Goal: Check status

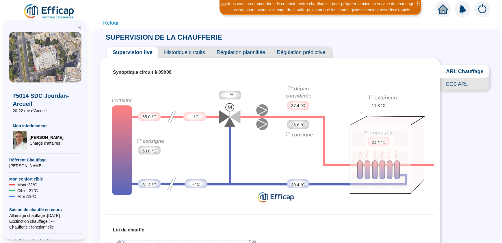
click at [192, 53] on span "Historique circuits" at bounding box center [184, 53] width 53 height 12
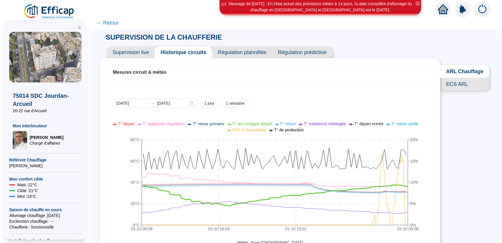
click at [101, 23] on span "← Retour" at bounding box center [107, 23] width 22 height 8
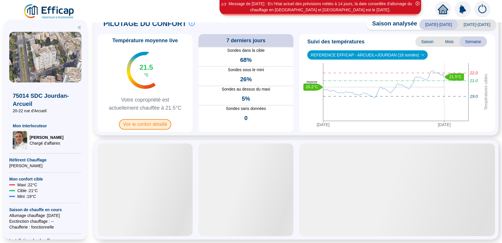
scroll to position [131, 0]
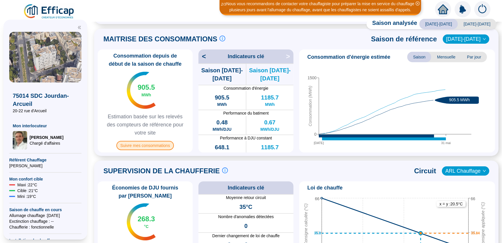
click at [153, 145] on span "Suivre mes consommations" at bounding box center [145, 145] width 58 height 9
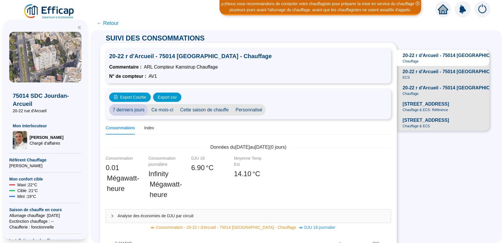
click at [416, 107] on span "[STREET_ADDRESS]" at bounding box center [426, 104] width 47 height 7
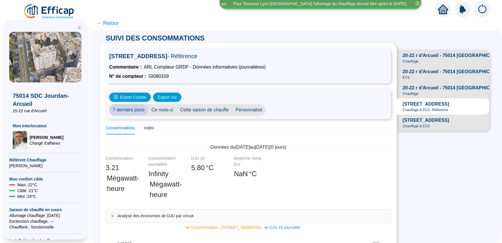
click at [166, 111] on span "Ce mois-ci" at bounding box center [162, 110] width 29 height 12
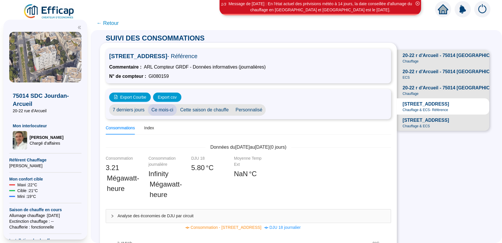
click at [251, 110] on span "Personnalisé" at bounding box center [249, 110] width 34 height 12
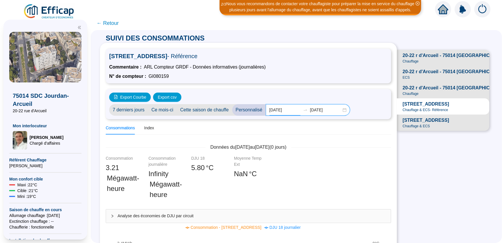
click at [283, 109] on input "[DATE]" at bounding box center [284, 110] width 31 height 6
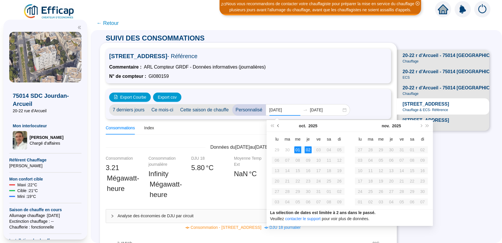
click at [279, 126] on span "Mois précédent (PageUp)" at bounding box center [278, 125] width 3 height 3
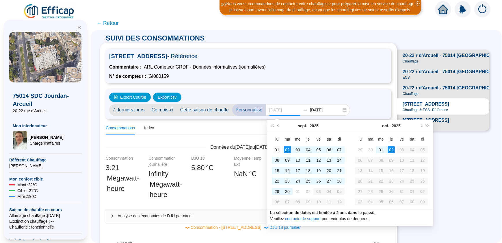
type input "[DATE]"
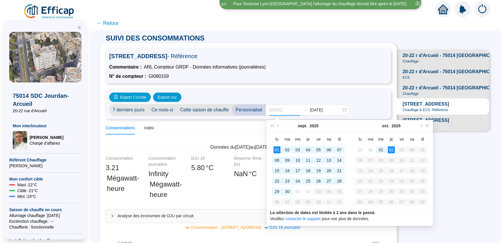
click at [276, 149] on div "01" at bounding box center [277, 149] width 7 height 7
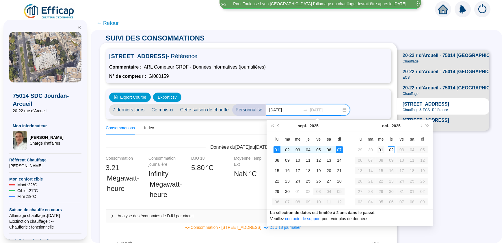
type input "[DATE]"
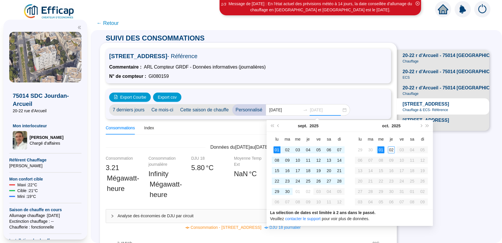
click at [381, 150] on div "01" at bounding box center [381, 149] width 7 height 7
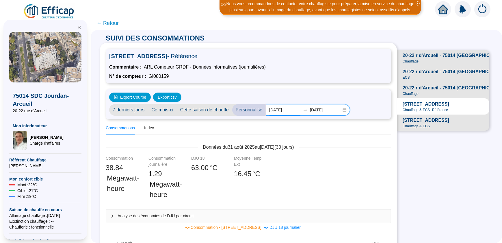
click at [282, 111] on input "[DATE]" at bounding box center [284, 110] width 31 height 6
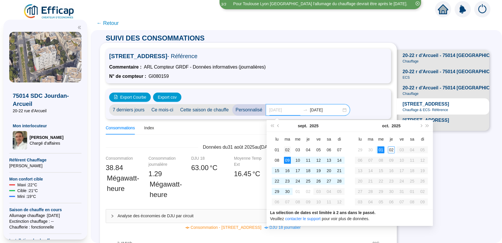
type input "[DATE]"
click at [288, 150] on div "02" at bounding box center [287, 149] width 7 height 7
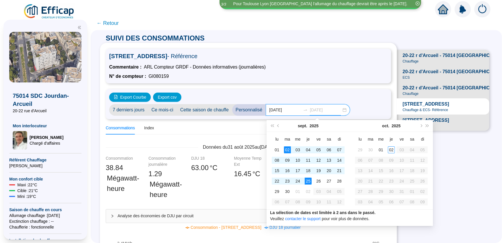
type input "[DATE]"
click at [380, 148] on div "01" at bounding box center [381, 149] width 7 height 7
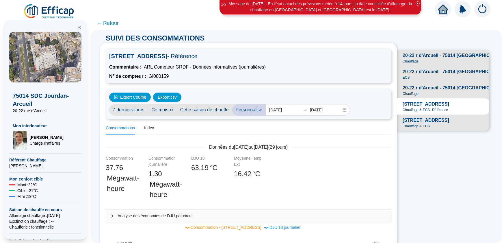
click at [101, 23] on span "← Retour" at bounding box center [107, 23] width 22 height 8
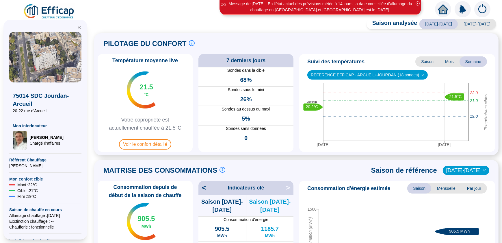
click at [101, 23] on div "Saison analysée [DATE]-[DATE] [DATE]-[DATE] PILOTAGE DU CONFORT Le pilotage du …" at bounding box center [296, 132] width 411 height 221
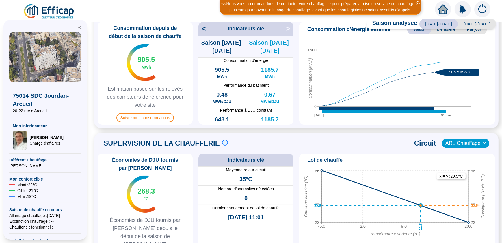
scroll to position [133, 0]
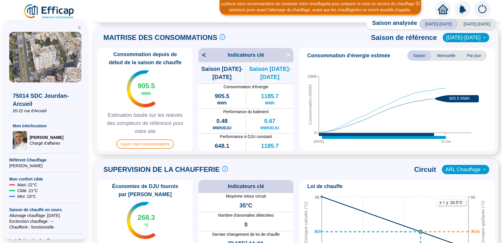
click at [419, 55] on span "Saison" at bounding box center [419, 55] width 24 height 10
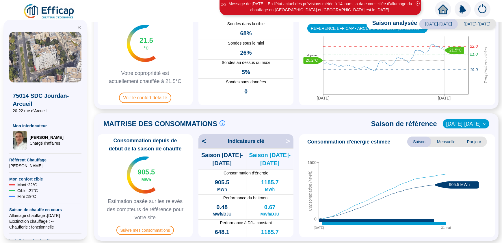
scroll to position [0, 0]
